Goal: Transaction & Acquisition: Purchase product/service

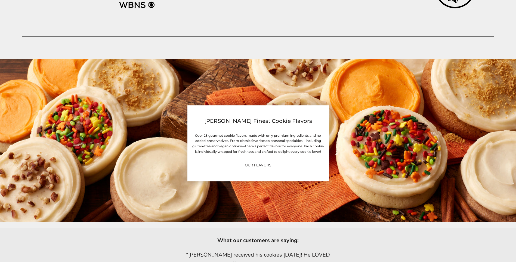
scroll to position [1442, 0]
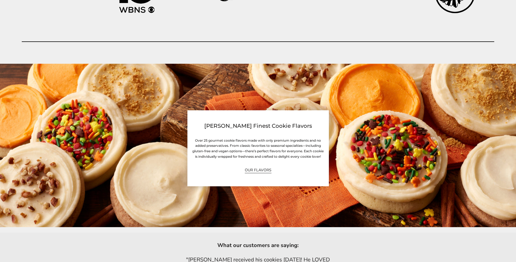
click at [255, 170] on link "OUR FLAVORS" at bounding box center [258, 170] width 27 height 6
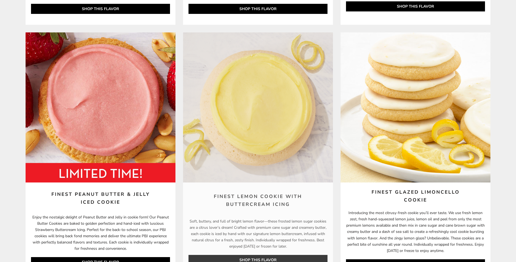
scroll to position [636, 0]
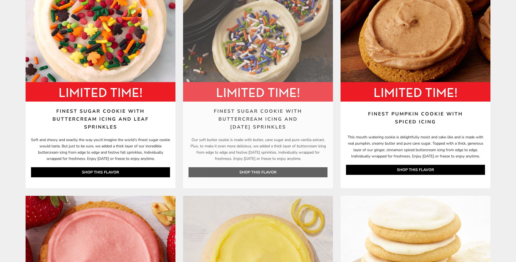
click at [253, 170] on link "SHOP THIS FLAVOR" at bounding box center [258, 172] width 139 height 10
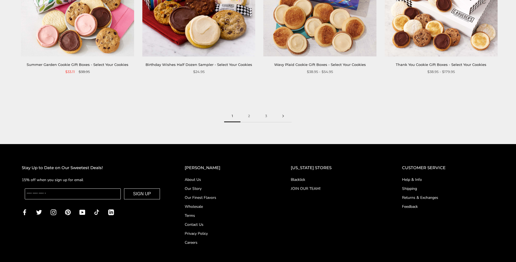
scroll to position [858, 0]
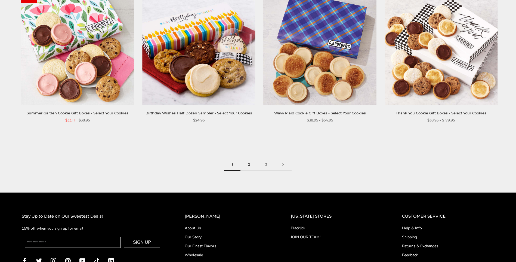
click at [248, 159] on link "2" at bounding box center [249, 164] width 17 height 12
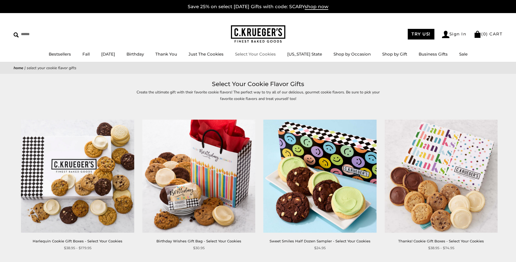
click at [258, 54] on link "Select Your Cookies" at bounding box center [255, 53] width 41 height 5
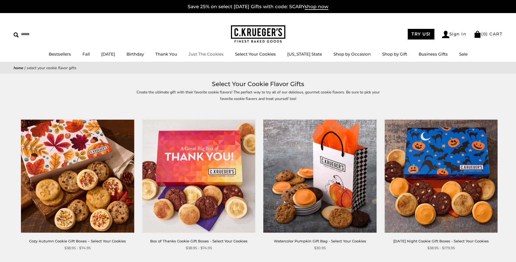
click at [209, 55] on link "Just The Cookies" at bounding box center [206, 53] width 35 height 5
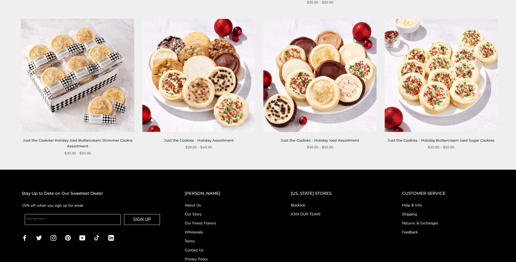
scroll to position [735, 0]
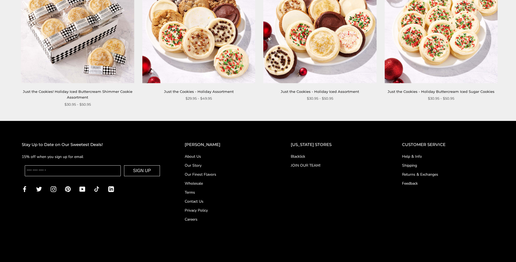
click at [210, 182] on link "Wholesale" at bounding box center [227, 183] width 84 height 6
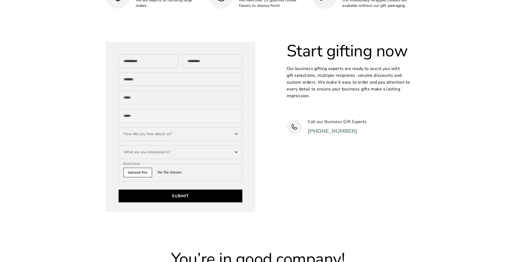
scroll to position [1764, 0]
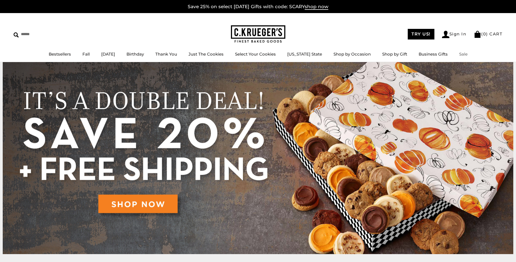
click at [464, 55] on link "Sale" at bounding box center [463, 53] width 8 height 5
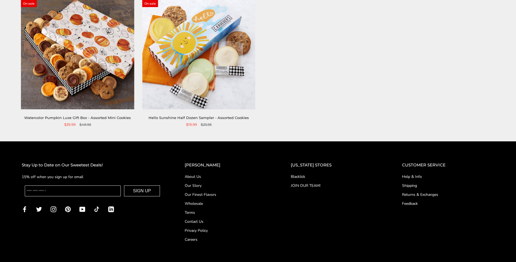
scroll to position [298, 0]
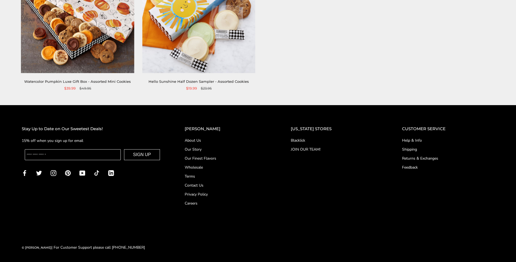
click at [302, 150] on link "JOIN OUR TEAM!" at bounding box center [336, 149] width 90 height 6
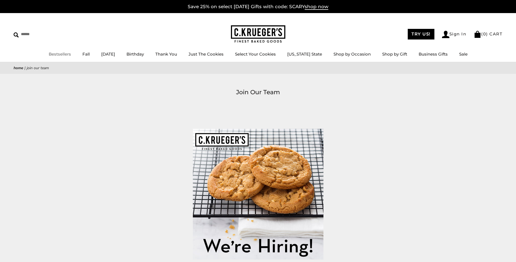
click at [69, 53] on link "Bestsellers" at bounding box center [60, 53] width 22 height 5
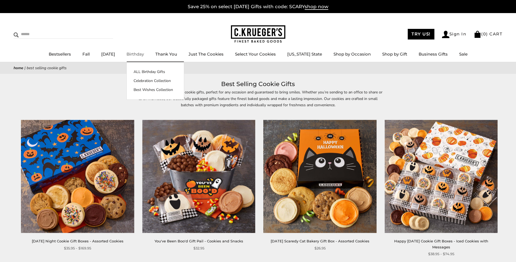
click at [30, 35] on input "Search" at bounding box center [46, 34] width 65 height 8
type input "**********"
click at [110, 36] on input "******" at bounding box center [106, 33] width 15 height 7
